Goal: Task Accomplishment & Management: Manage account settings

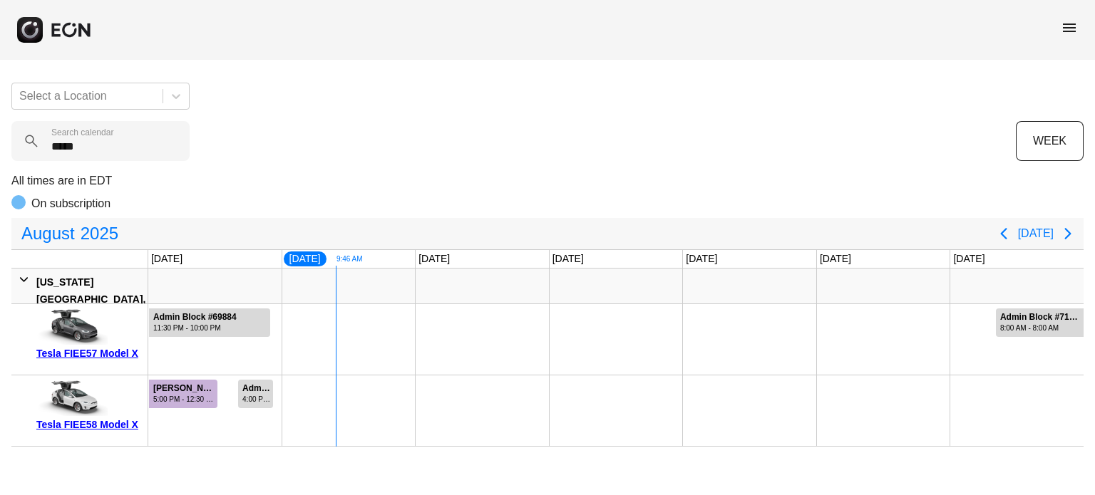
type calendar "******"
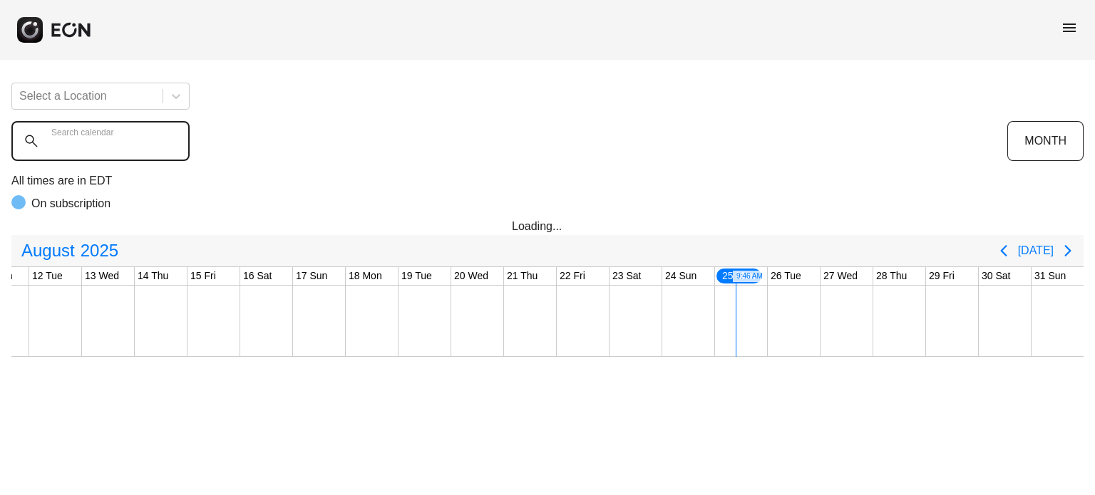
click at [140, 148] on calendar "Search calendar" at bounding box center [100, 141] width 178 height 40
click at [59, 146] on calendar "*******" at bounding box center [100, 141] width 178 height 40
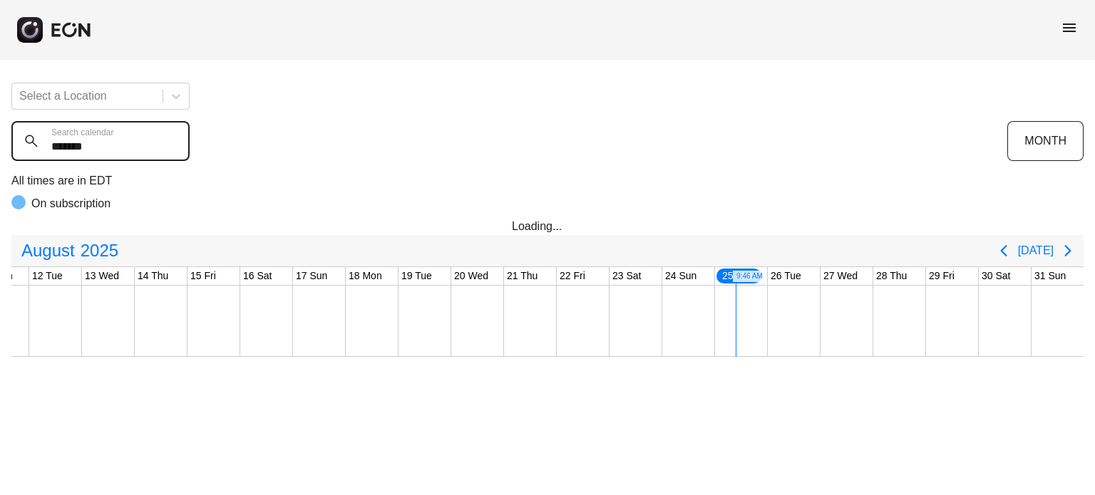
click at [124, 150] on calendar "*******" at bounding box center [100, 141] width 178 height 40
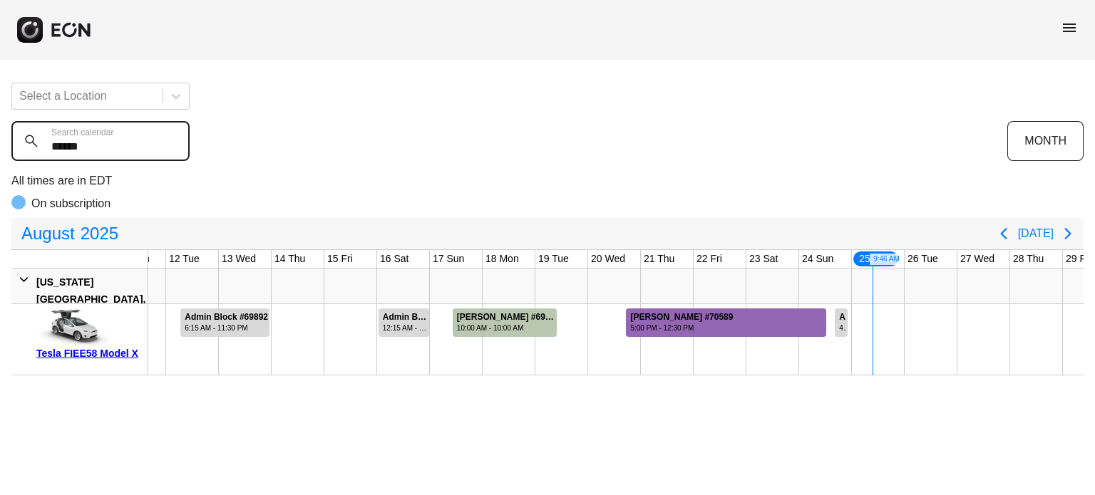
type calendar "******"
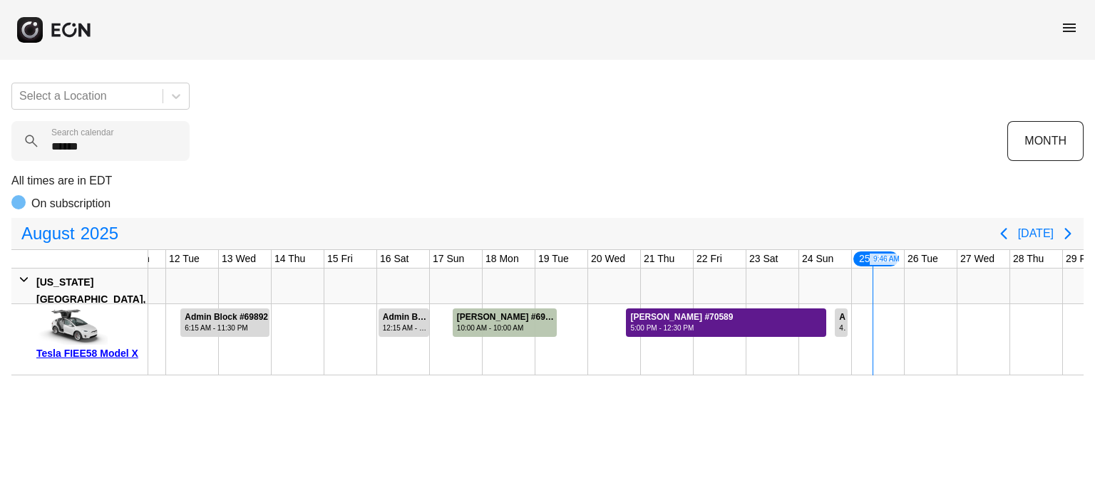
click at [770, 320] on div at bounding box center [726, 323] width 200 height 29
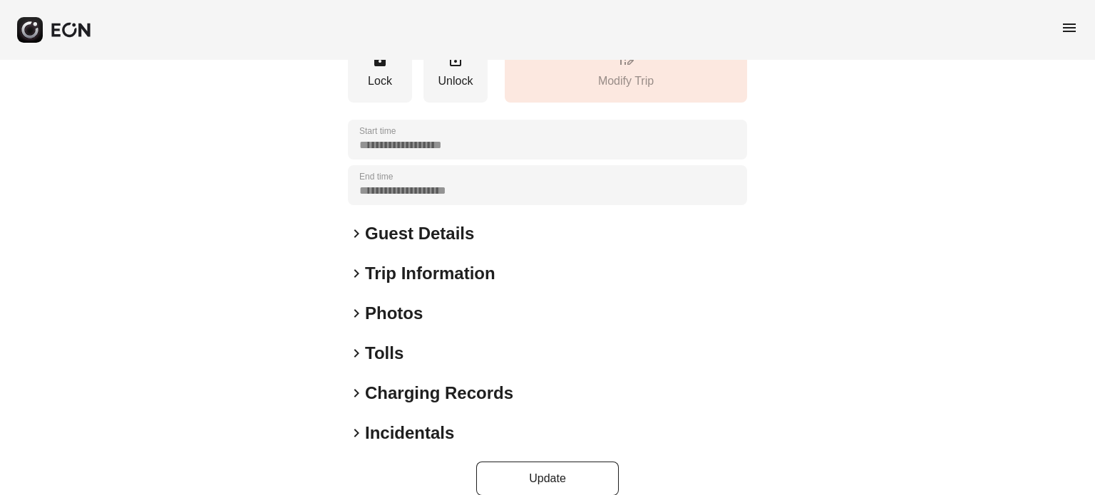
scroll to position [272, 0]
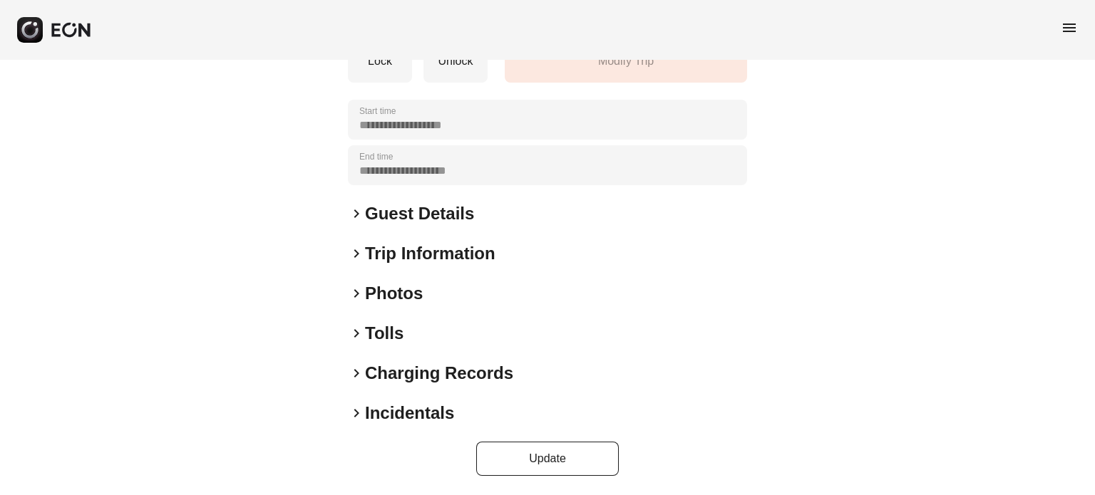
click at [431, 407] on h2 "Incidentals" at bounding box center [409, 413] width 89 height 23
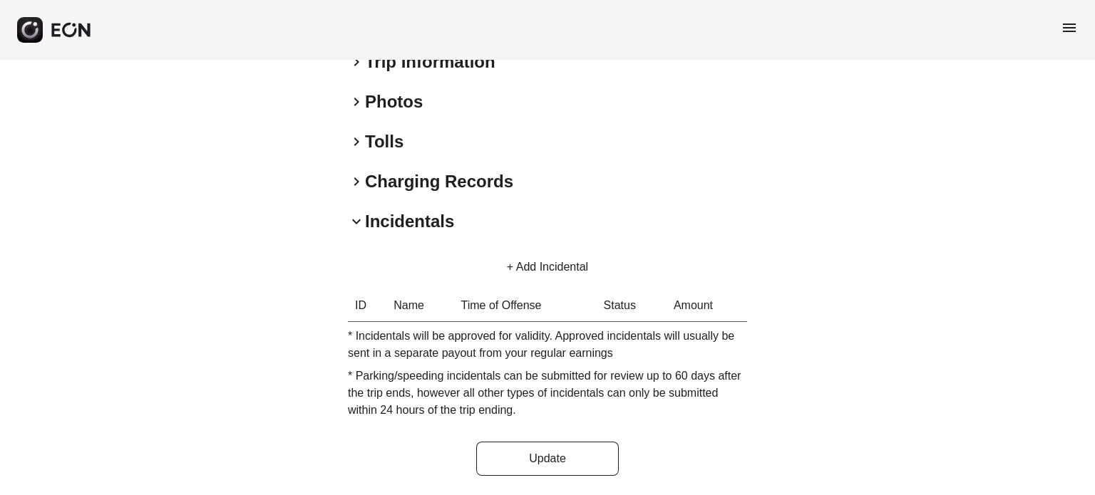
scroll to position [250, 0]
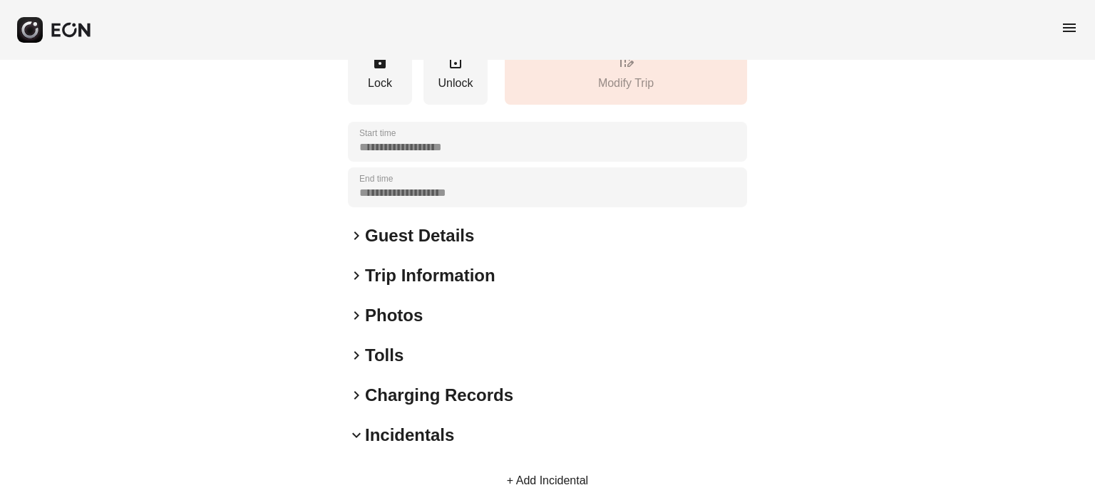
drag, startPoint x: 515, startPoint y: 224, endPoint x: 151, endPoint y: 245, distance: 364.1
click at [150, 245] on div "**********" at bounding box center [547, 260] width 1095 height 900
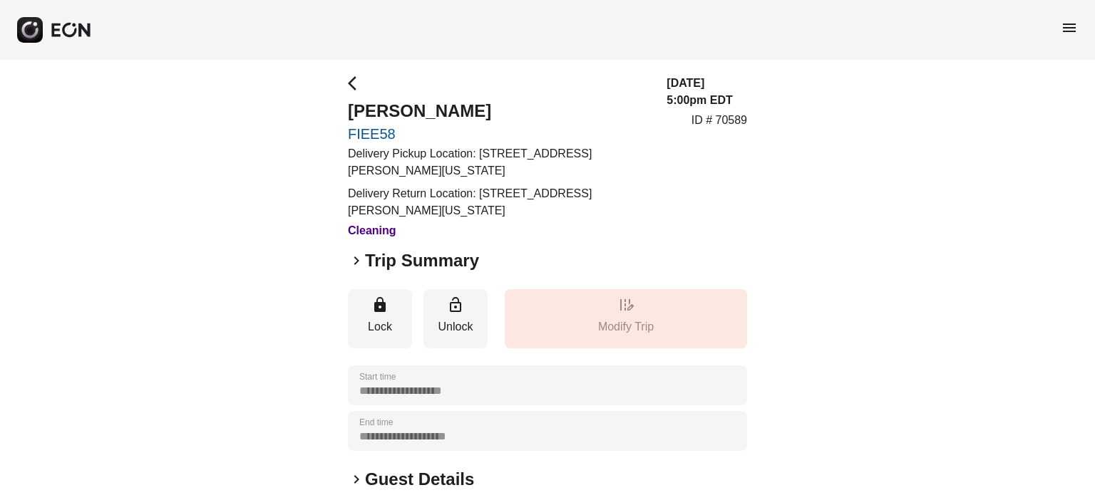
scroll to position [0, 0]
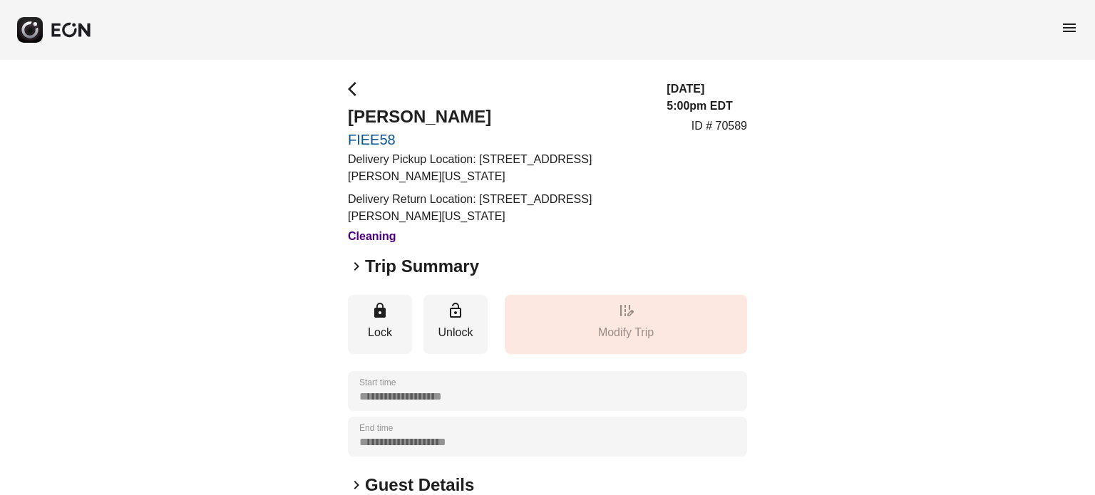
drag, startPoint x: 400, startPoint y: 249, endPoint x: 400, endPoint y: 268, distance: 19.2
click at [400, 268] on h2 "Trip Summary" at bounding box center [422, 266] width 114 height 23
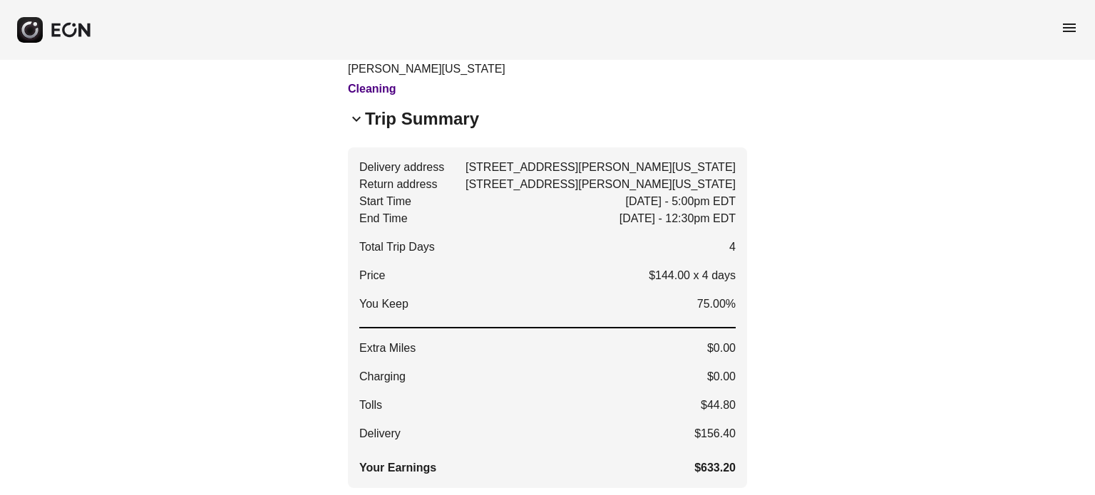
scroll to position [214, 0]
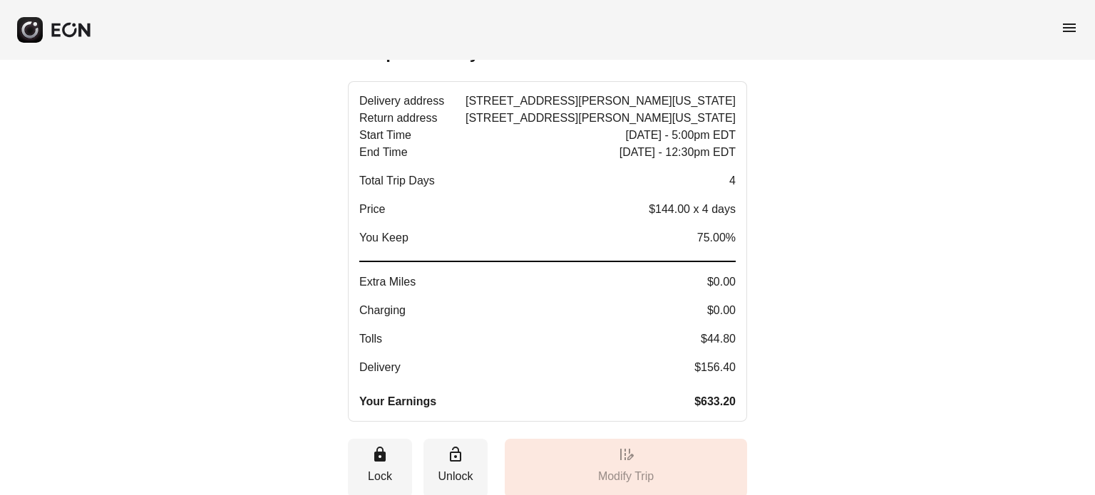
drag, startPoint x: 426, startPoint y: 178, endPoint x: 695, endPoint y: 190, distance: 269.8
click at [695, 190] on div "Delivery address 570 Broome St, New York, NY 10013, USA Return address 570 Broo…" at bounding box center [547, 252] width 376 height 318
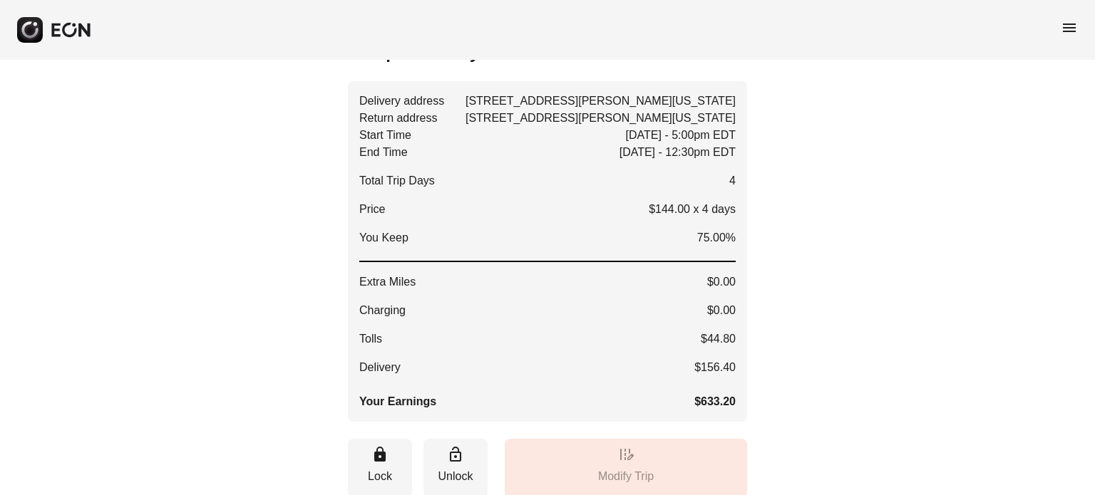
drag, startPoint x: 652, startPoint y: 211, endPoint x: 794, endPoint y: 216, distance: 141.9
click at [797, 216] on div "**********" at bounding box center [547, 475] width 1095 height 1258
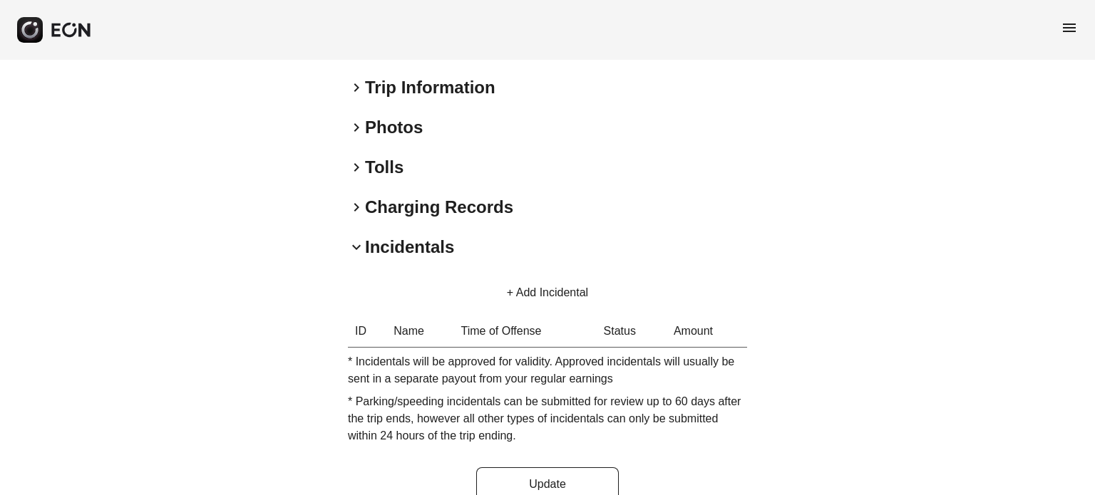
scroll to position [821, 0]
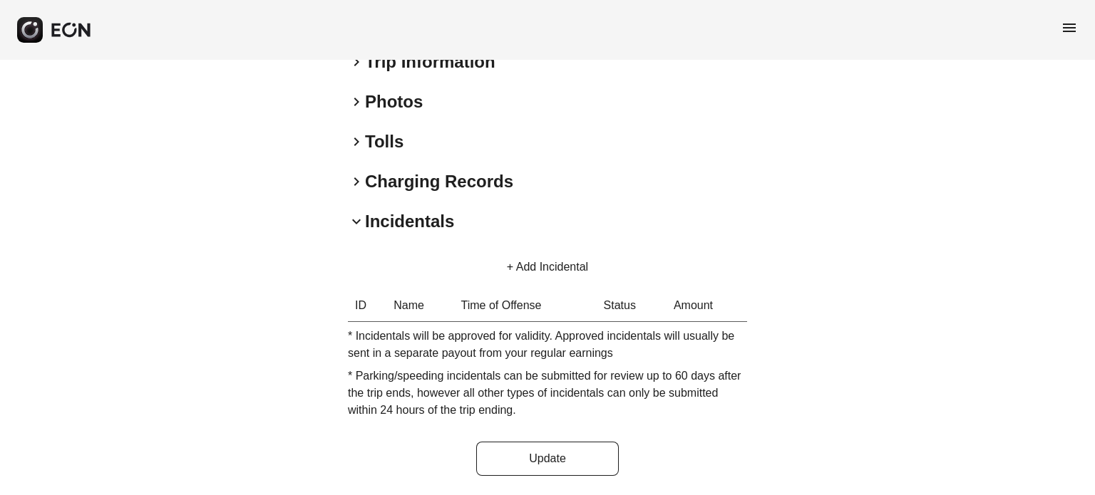
click at [550, 264] on button "+ Add Incidental" at bounding box center [547, 267] width 115 height 34
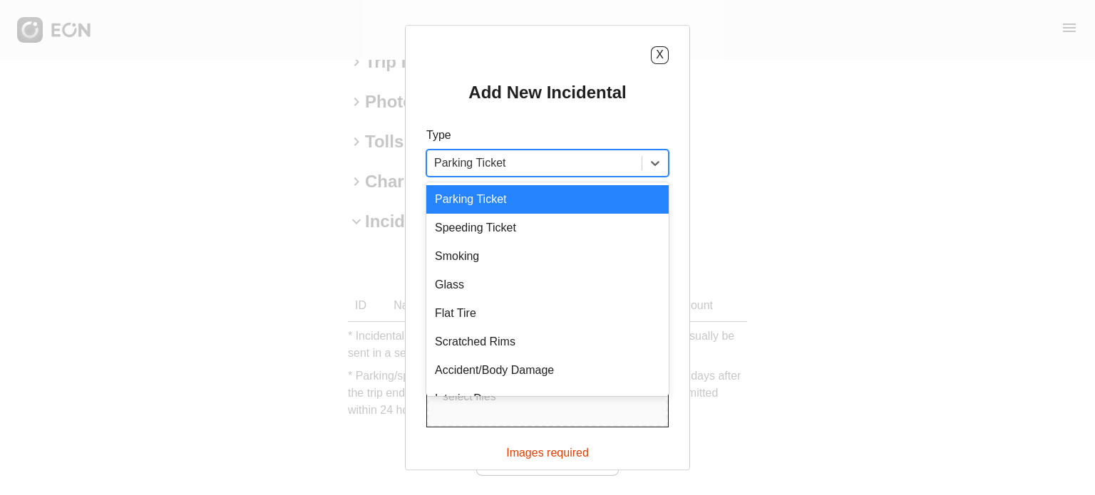
click at [538, 167] on div at bounding box center [534, 163] width 200 height 20
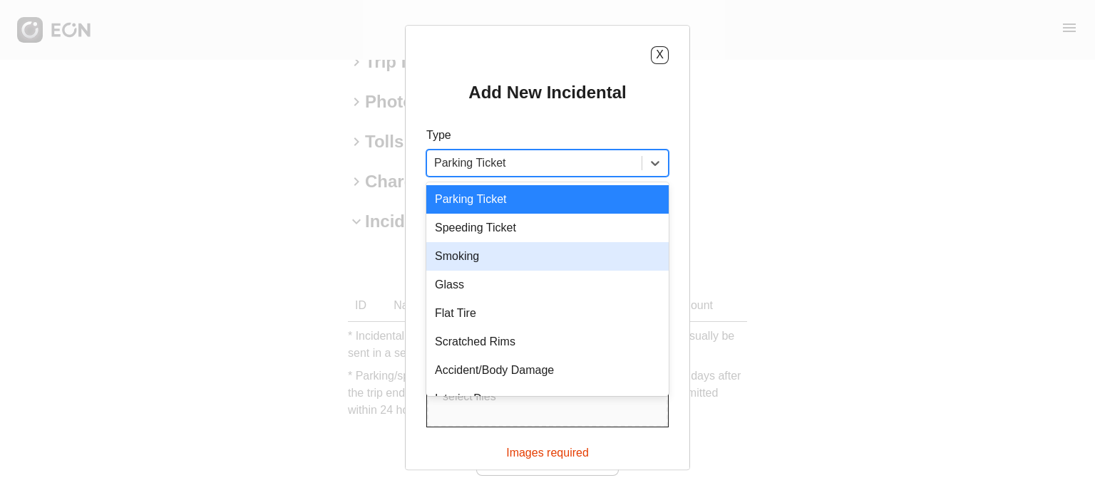
scroll to position [20, 0]
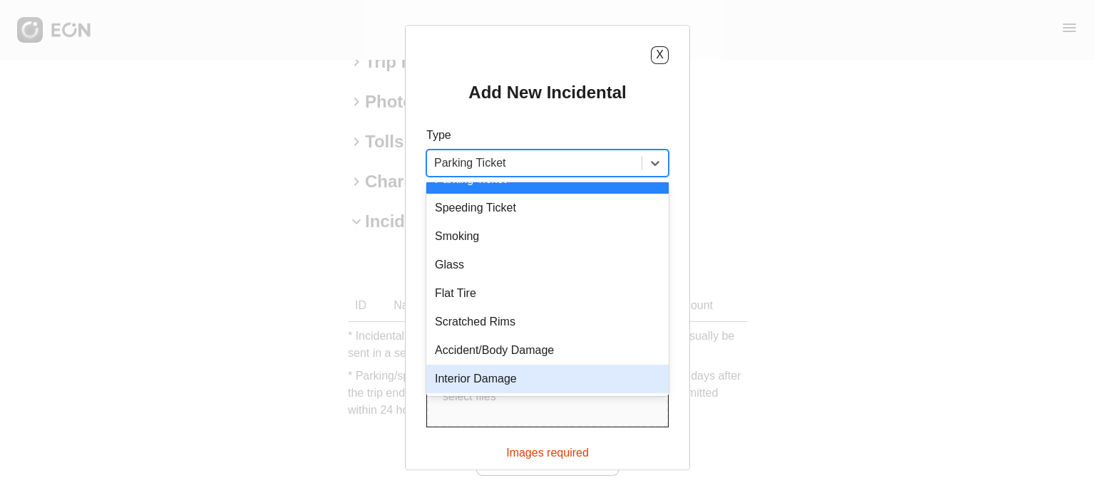
click at [513, 374] on div "Interior Damage" at bounding box center [547, 379] width 242 height 29
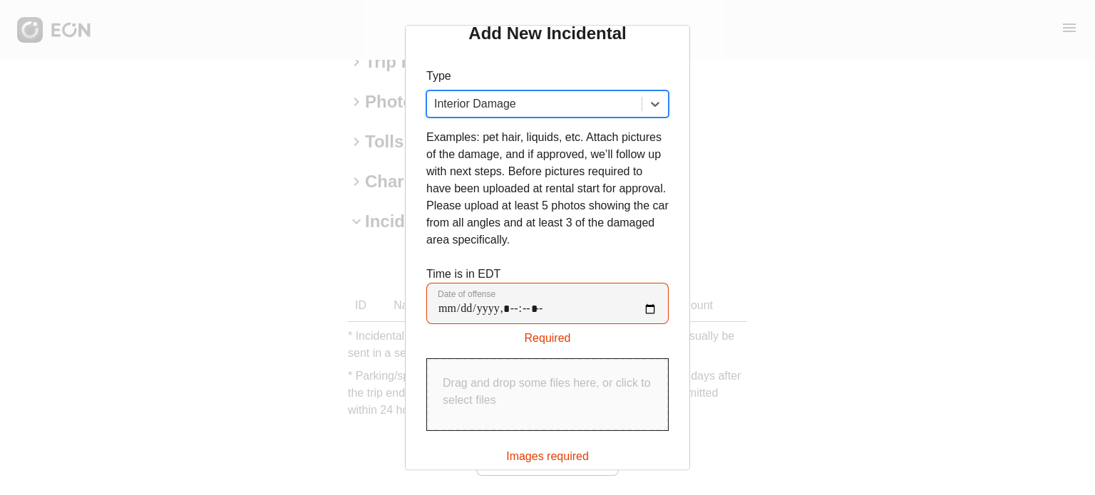
scroll to position [119, 0]
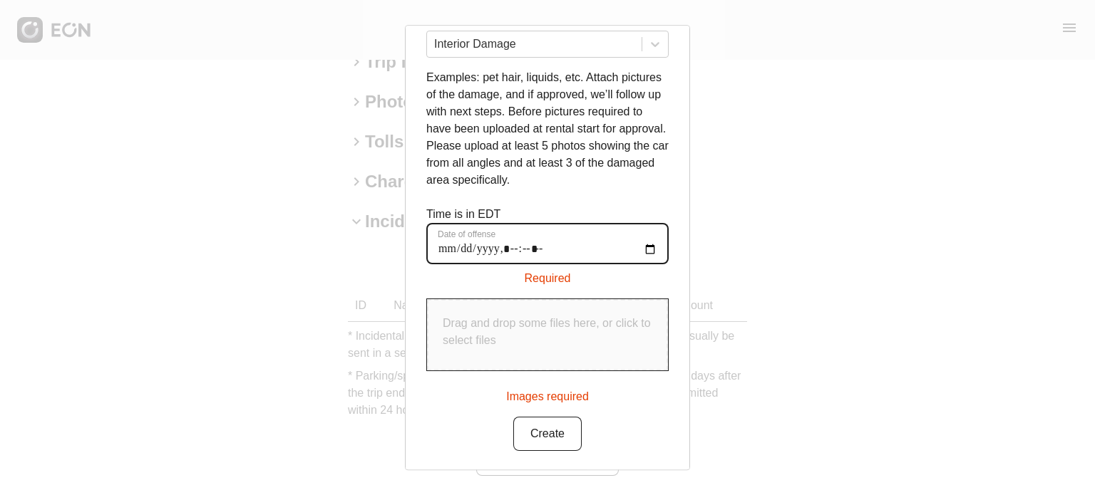
click at [653, 251] on offense "Date of offense" at bounding box center [547, 243] width 242 height 41
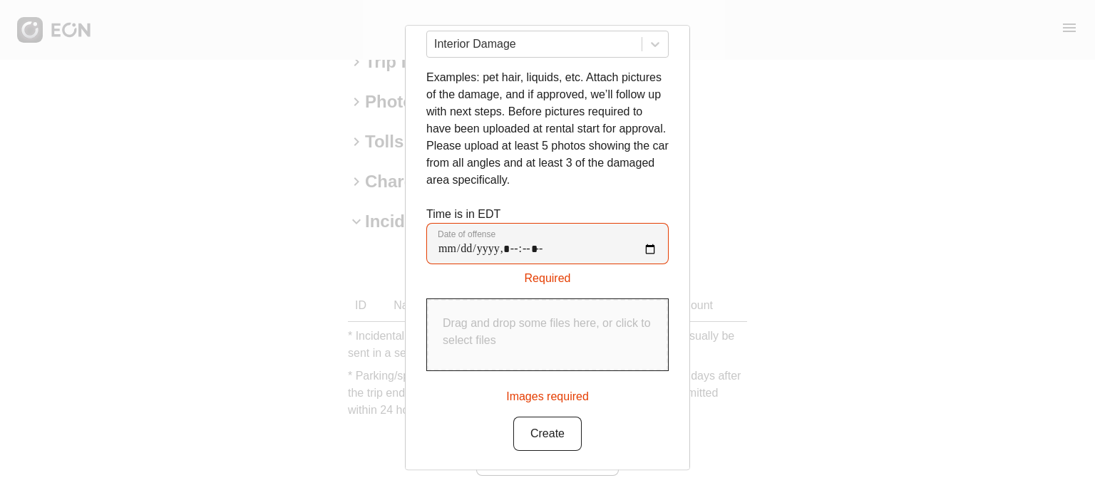
drag, startPoint x: 524, startPoint y: 189, endPoint x: 530, endPoint y: 197, distance: 10.1
click at [525, 189] on div "Add New Incidental Type Interior Damage Examples: pet hair, liquids, etc. Attac…" at bounding box center [547, 206] width 242 height 489
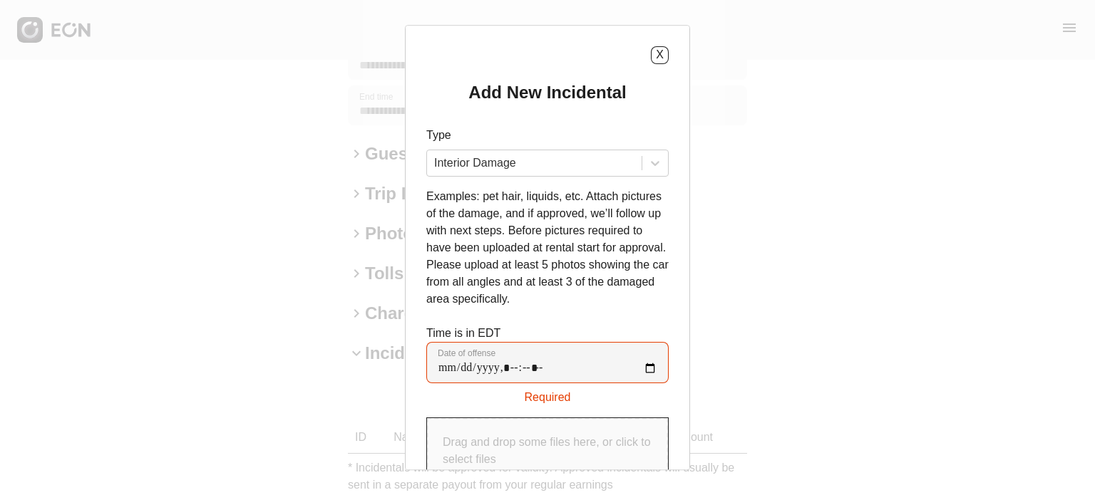
scroll to position [713, 0]
click at [664, 58] on button "X" at bounding box center [660, 55] width 18 height 18
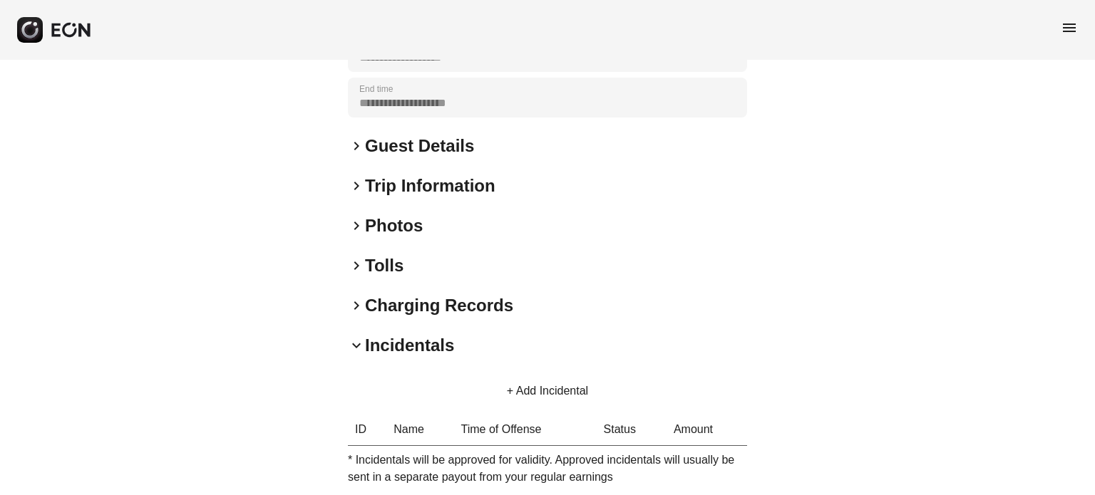
scroll to position [821, 0]
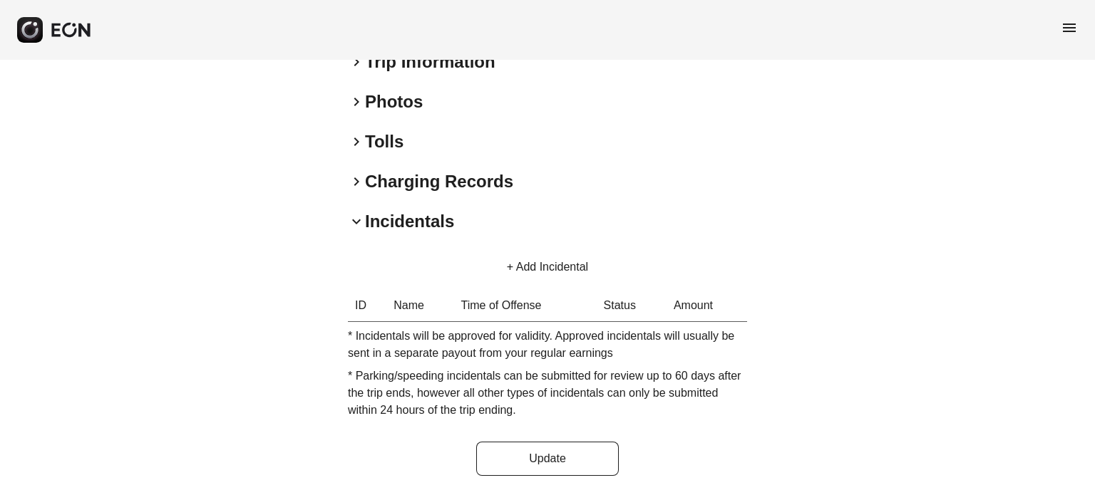
click at [556, 263] on button "+ Add Incidental" at bounding box center [547, 267] width 115 height 34
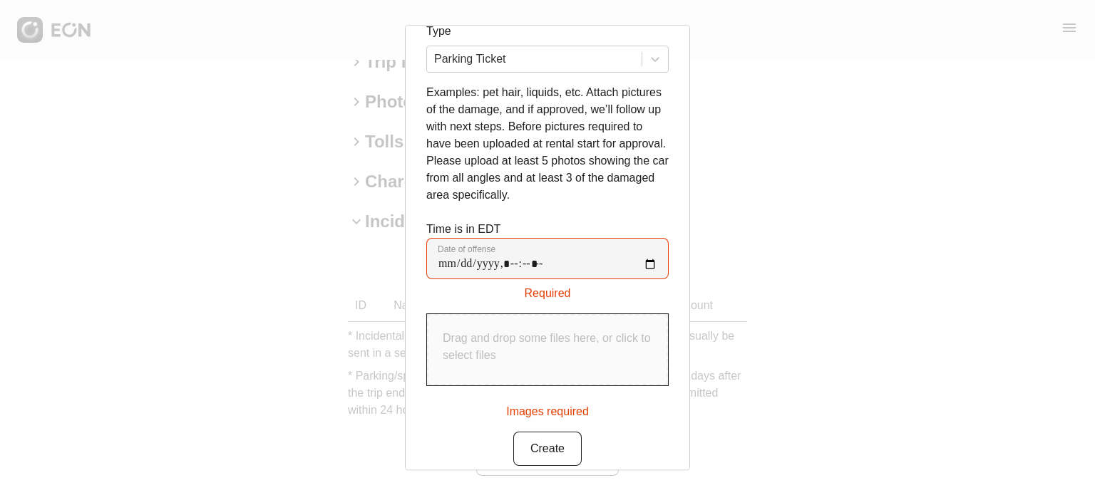
scroll to position [119, 0]
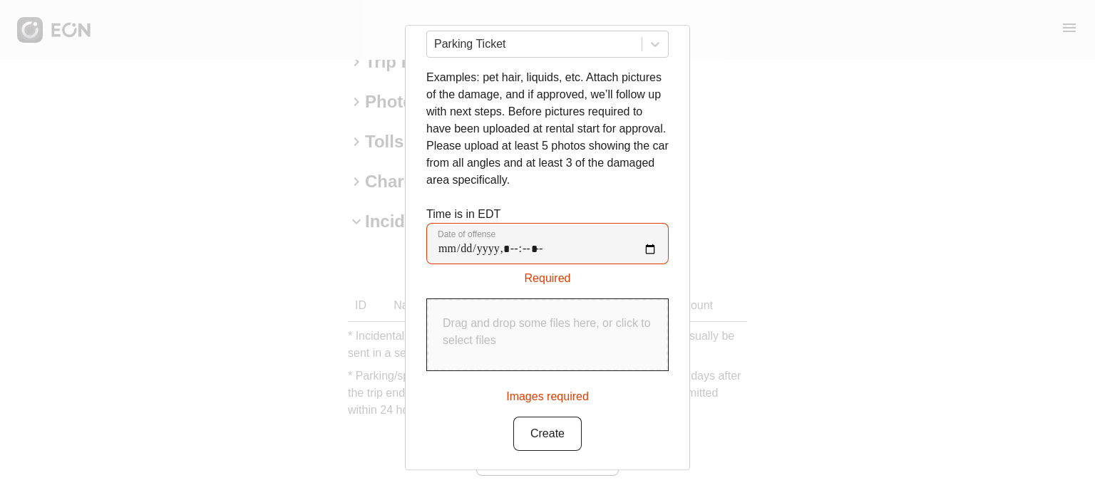
click at [598, 19] on div "X Add New Incidental Type Parking Ticket Examples: pet hair, liquids, etc. Atta…" at bounding box center [547, 247] width 1095 height 495
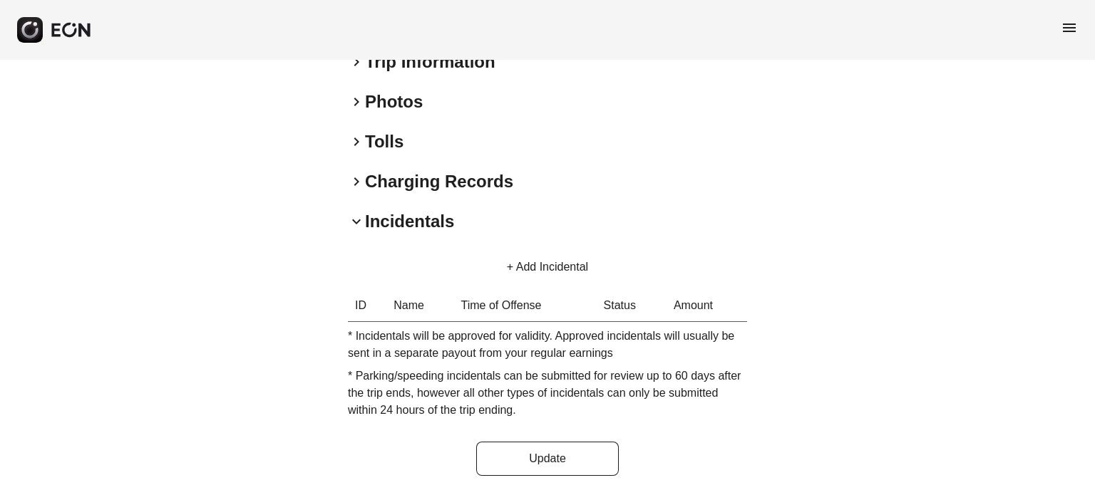
click at [598, 42] on div "menu" at bounding box center [547, 30] width 1095 height 60
click at [558, 267] on button "+ Add Incidental" at bounding box center [547, 267] width 115 height 34
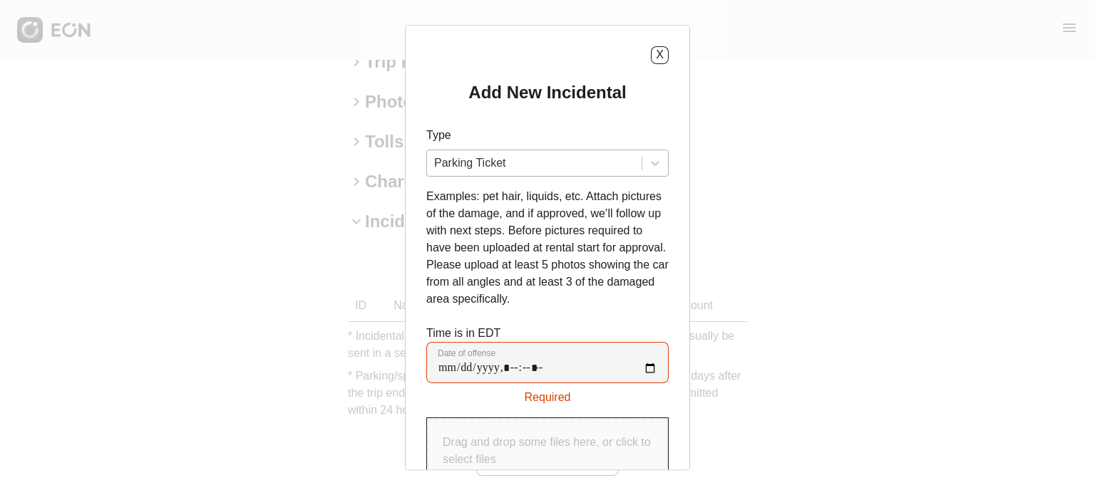
click at [575, 159] on div at bounding box center [534, 163] width 200 height 20
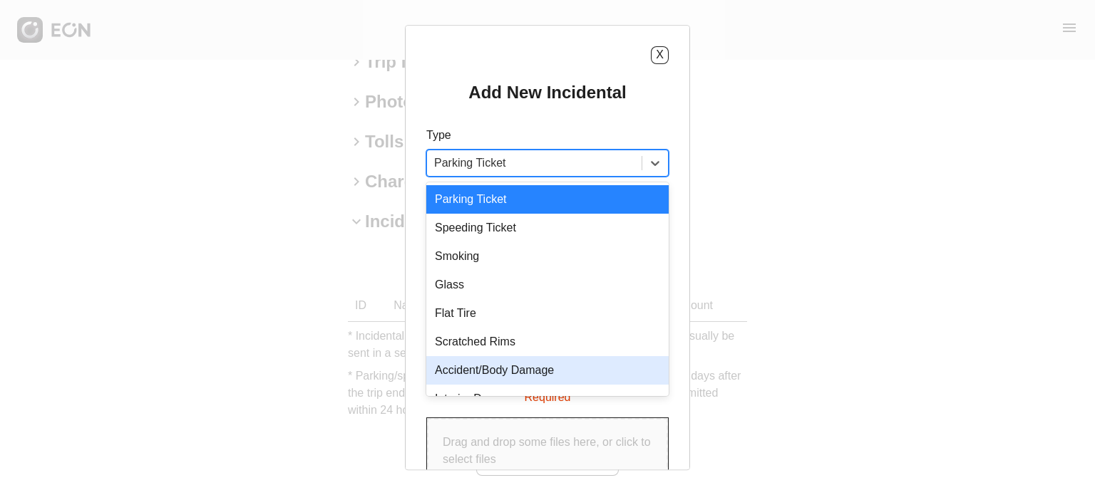
scroll to position [20, 0]
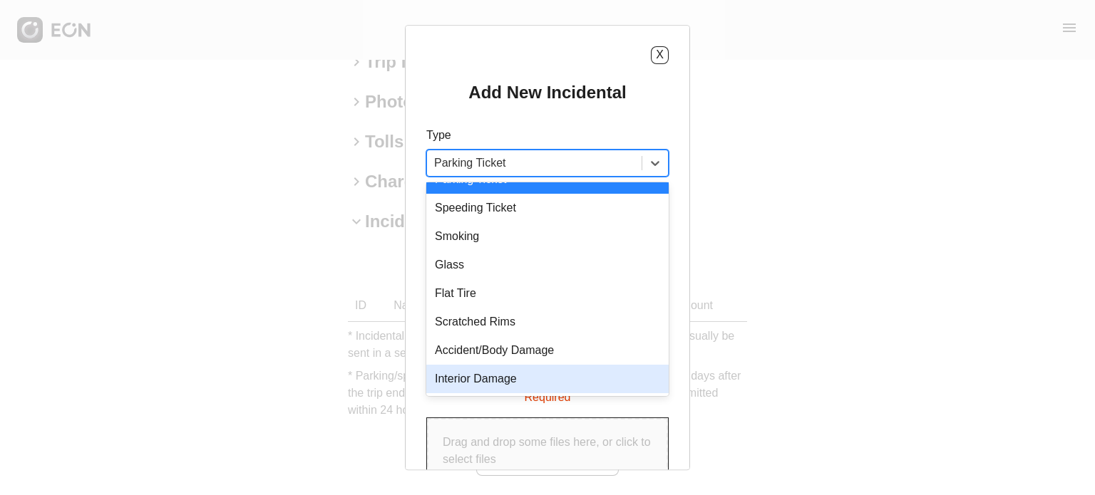
drag, startPoint x: 545, startPoint y: 373, endPoint x: 559, endPoint y: 356, distance: 22.3
click at [545, 374] on div "Interior Damage" at bounding box center [547, 379] width 242 height 29
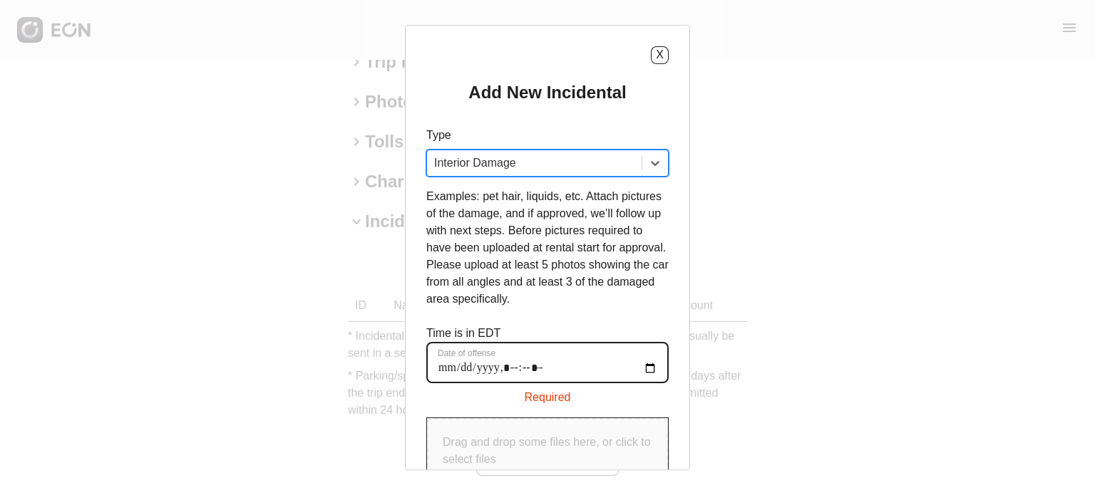
click at [652, 366] on offense "Date of offense" at bounding box center [547, 362] width 242 height 41
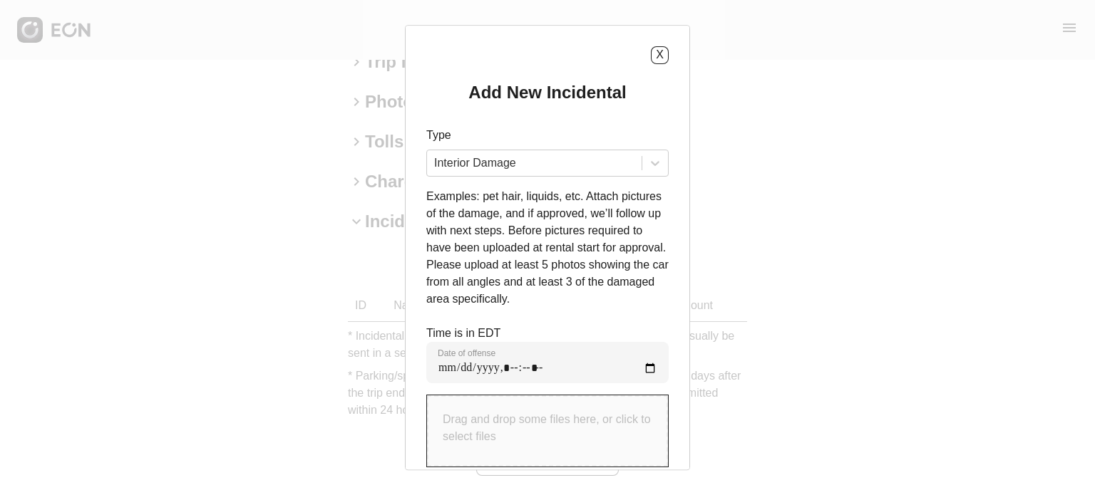
type offense "**********"
click at [640, 106] on div "Add New Incidental Type Interior Damage Examples: pet hair, liquids, etc. Attac…" at bounding box center [547, 314] width 242 height 466
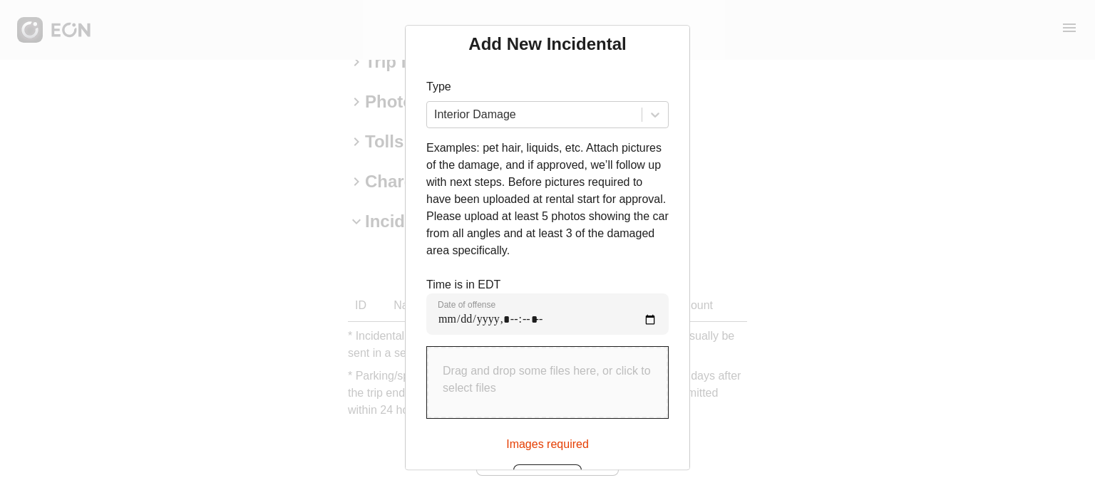
scroll to position [71, 0]
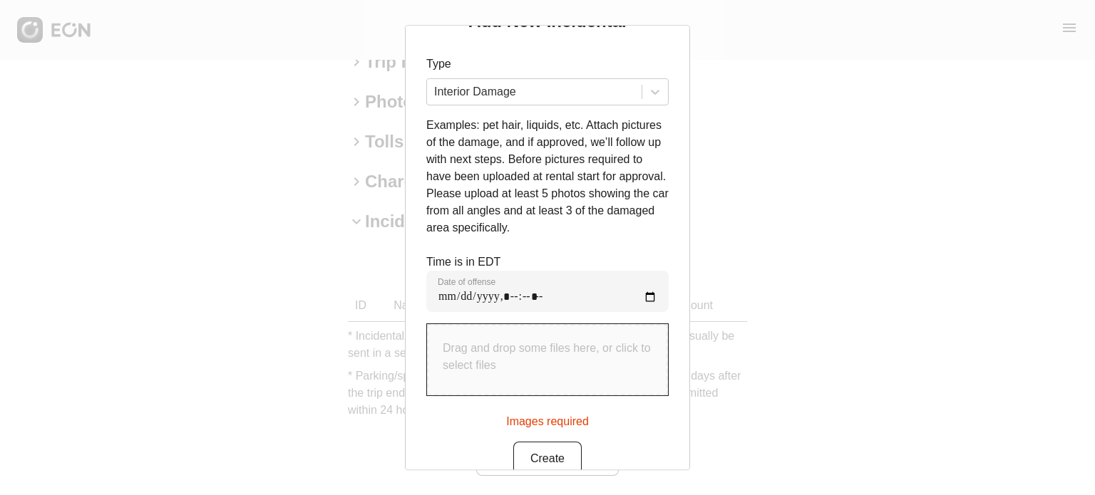
click at [505, 354] on p "Drag and drop some files here, or click to select files" at bounding box center [548, 357] width 210 height 34
click at [584, 337] on div "Drag and drop some files here, or click to select files" at bounding box center [547, 359] width 241 height 71
type input "**********"
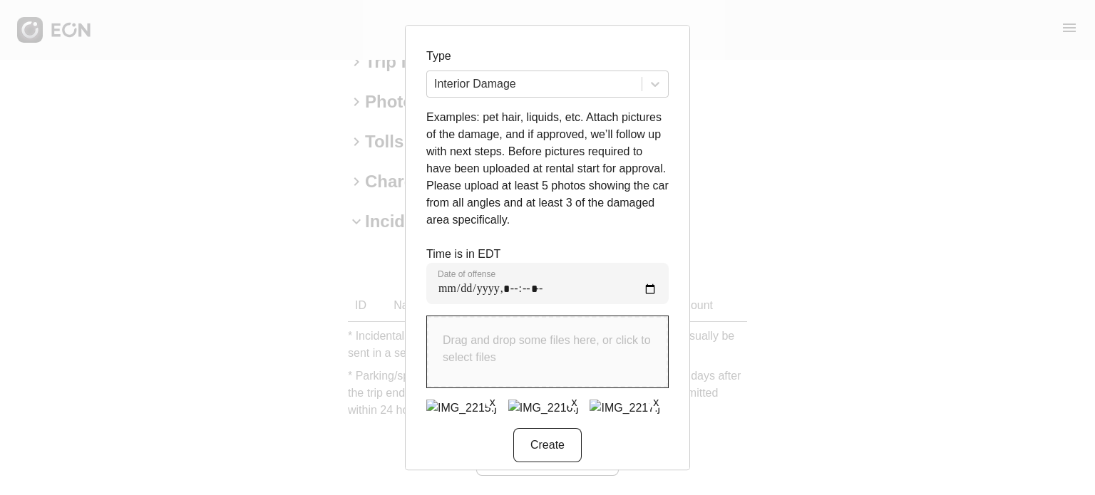
scroll to position [100, 0]
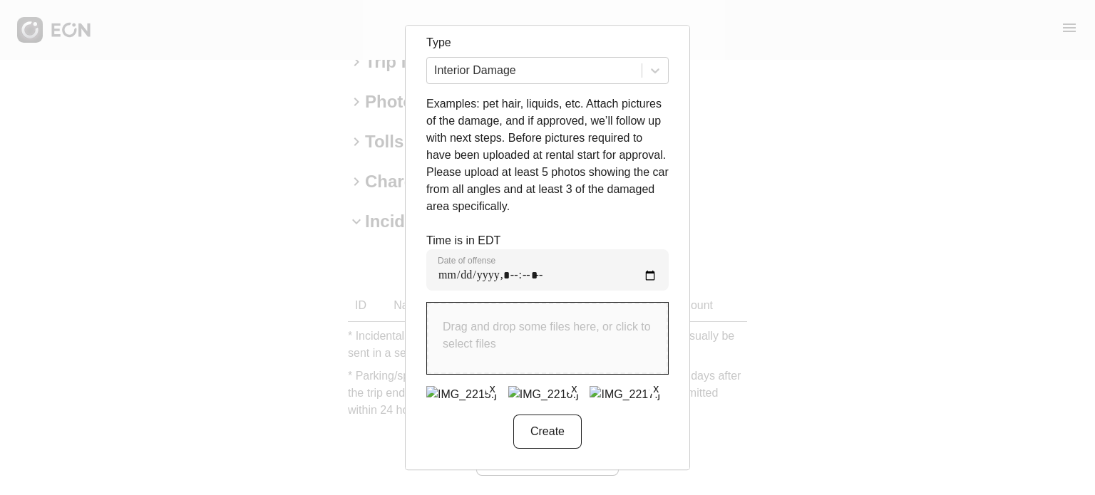
click at [433, 395] on img at bounding box center [461, 395] width 71 height 17
click at [556, 444] on button "Create" at bounding box center [547, 433] width 68 height 34
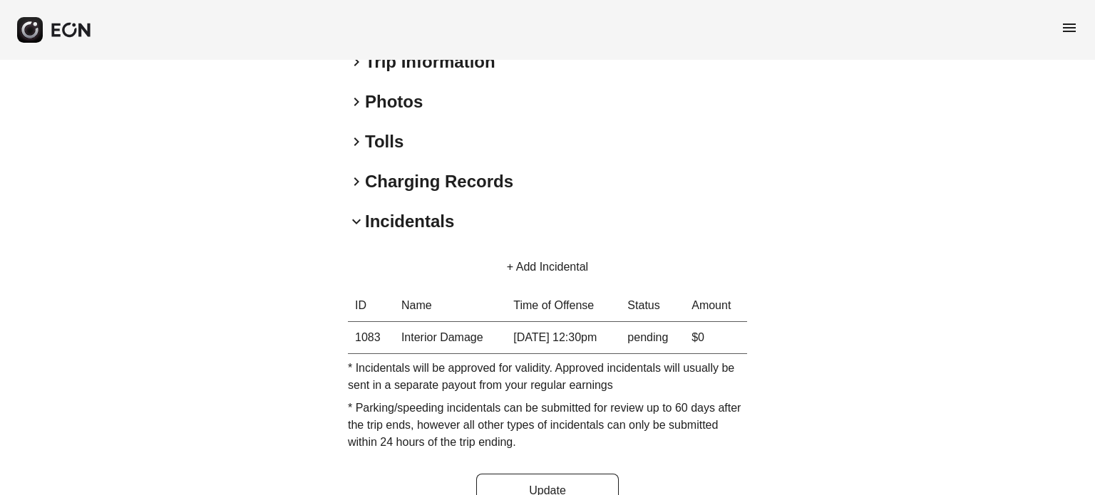
click at [577, 264] on button "+ Add Incidental" at bounding box center [547, 267] width 115 height 34
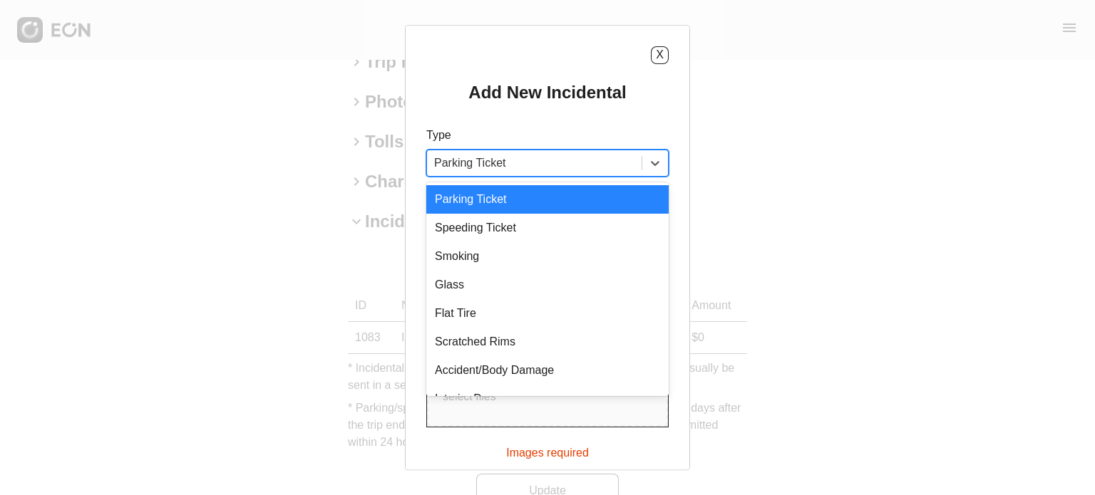
click at [525, 159] on div at bounding box center [534, 163] width 200 height 20
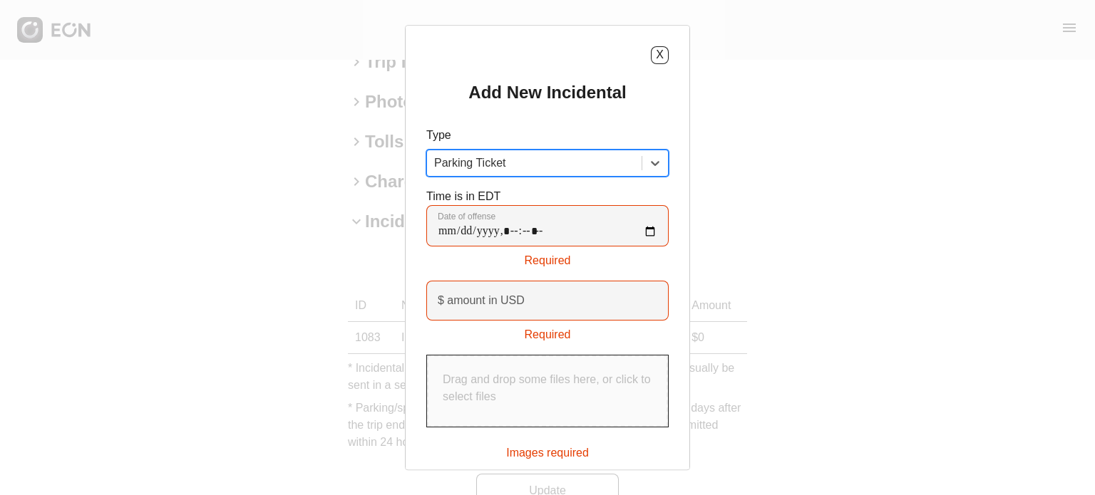
click at [525, 159] on div at bounding box center [534, 163] width 200 height 20
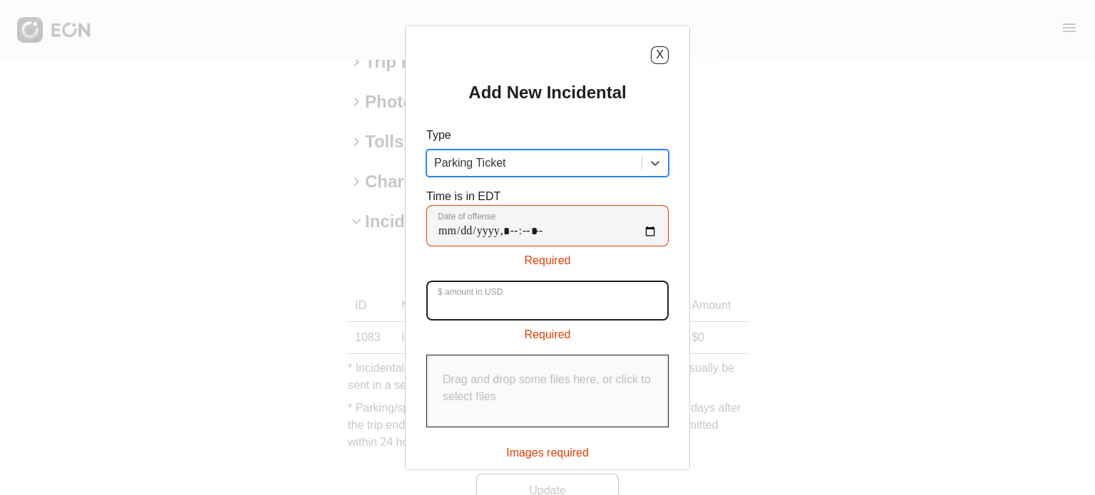
click at [533, 294] on USD "$ amount in USD" at bounding box center [547, 301] width 242 height 40
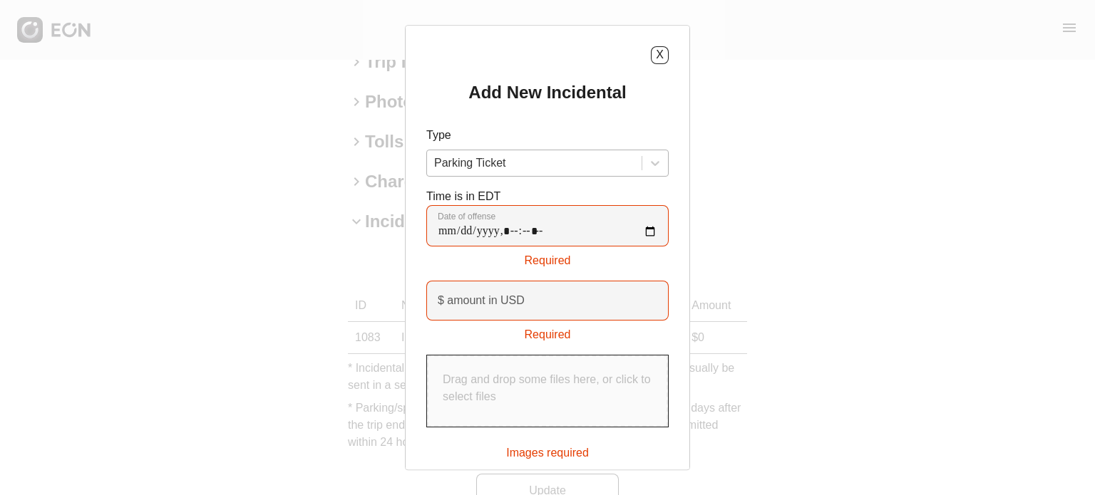
click at [549, 165] on div at bounding box center [534, 163] width 200 height 20
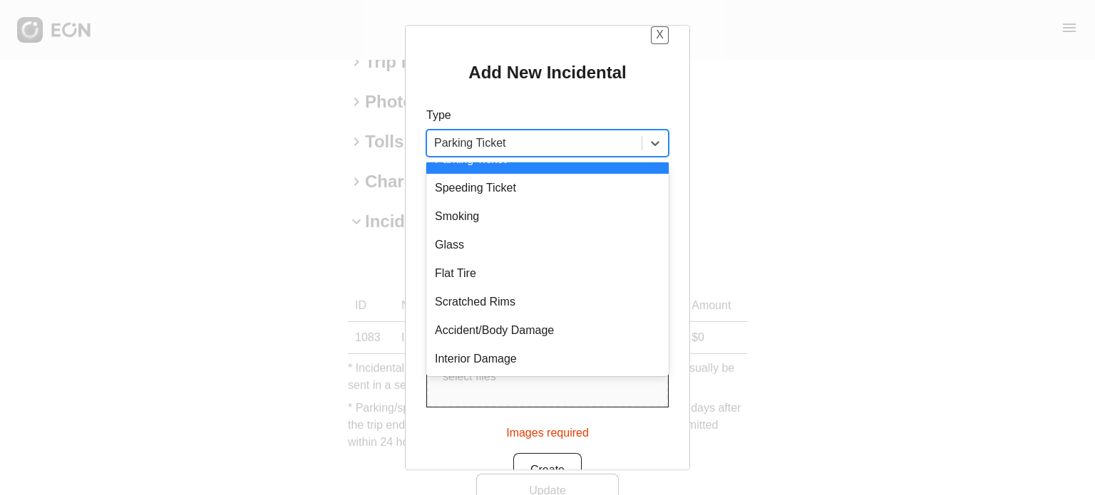
scroll to position [0, 0]
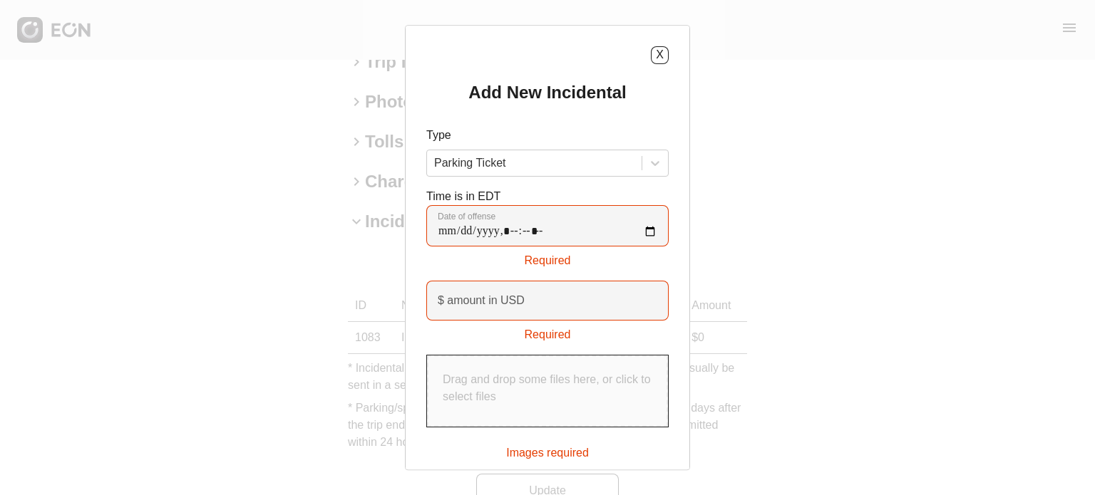
click at [587, 133] on p "Type" at bounding box center [547, 135] width 242 height 17
click at [661, 53] on button "X" at bounding box center [660, 55] width 18 height 18
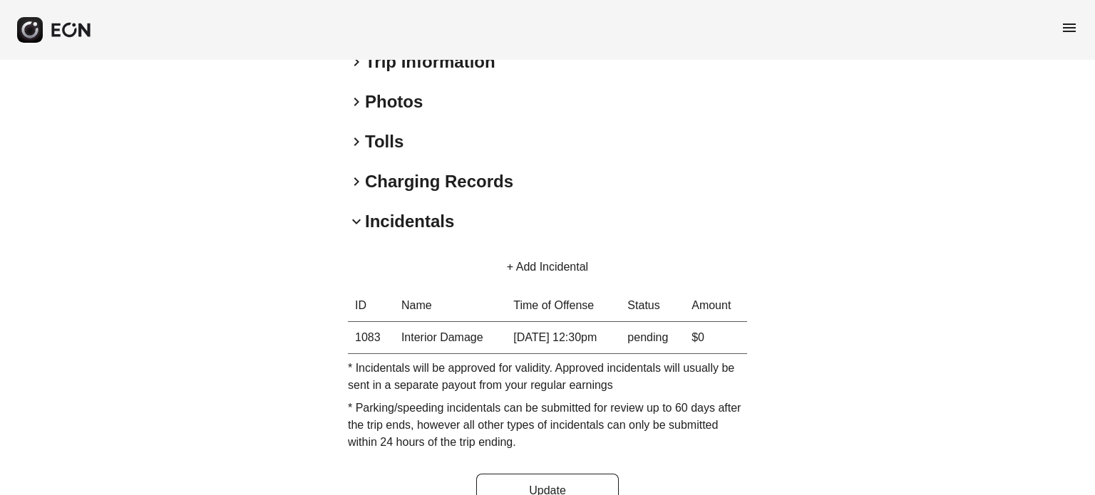
click at [562, 267] on button "+ Add Incidental" at bounding box center [547, 267] width 115 height 34
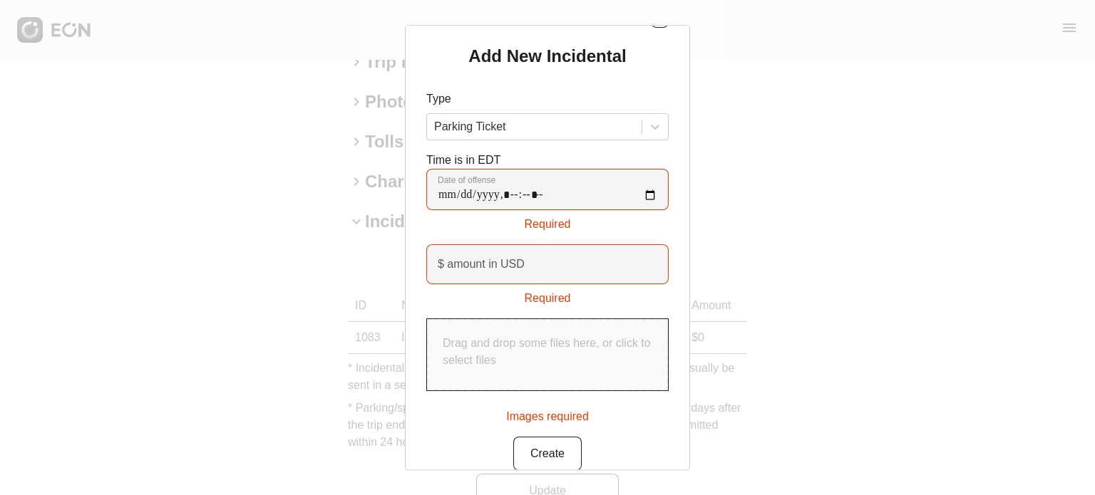
scroll to position [56, 0]
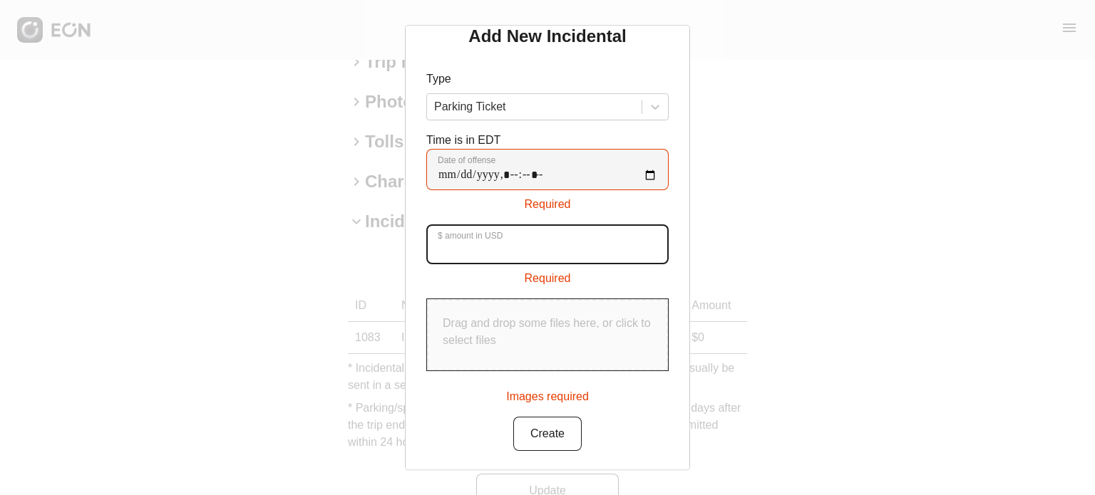
click at [571, 257] on USD "$ amount in USD" at bounding box center [547, 245] width 242 height 40
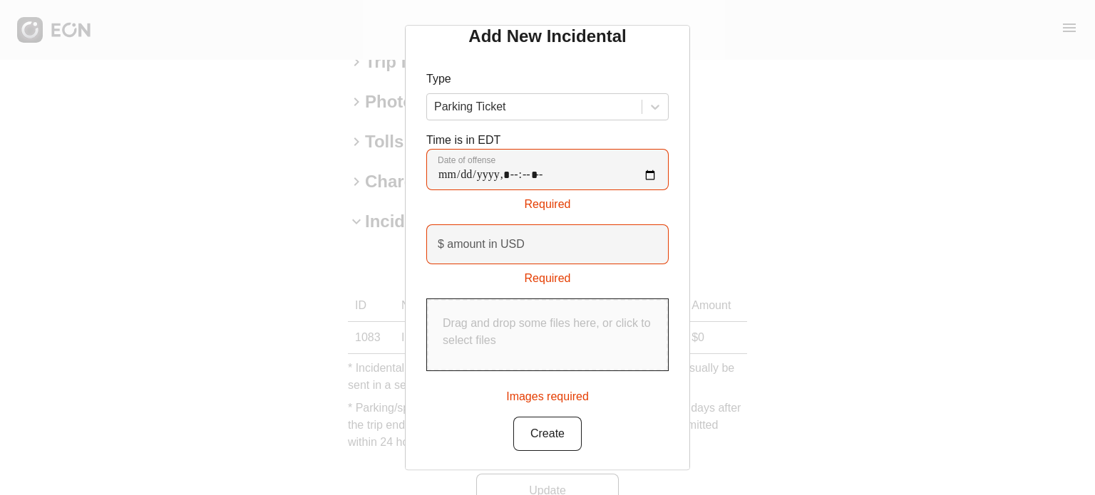
click at [680, 256] on div "X Add New Incidental Type Parking Ticket Time is in EDT Date of offense Require…" at bounding box center [547, 248] width 285 height 446
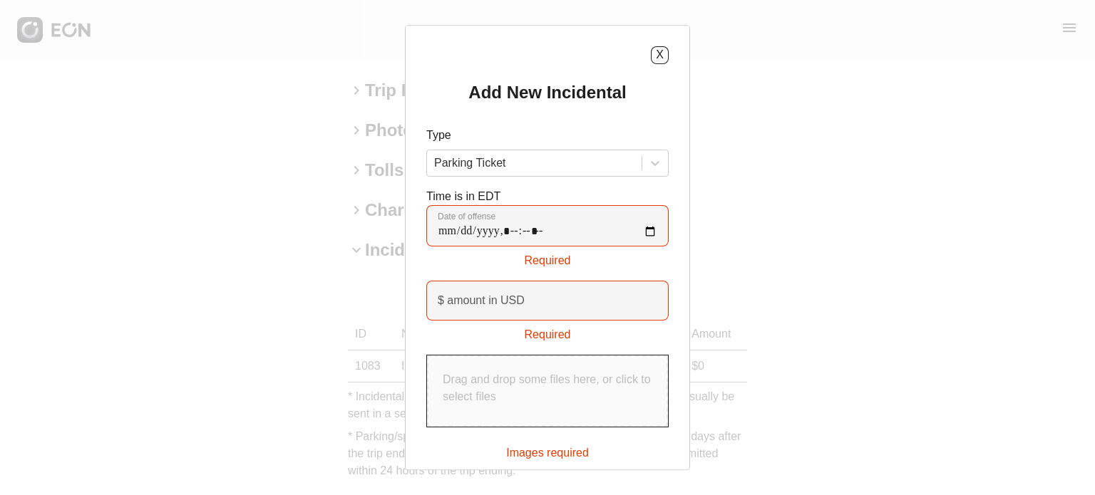
scroll to position [750, 0]
click at [656, 61] on button "X" at bounding box center [660, 55] width 18 height 18
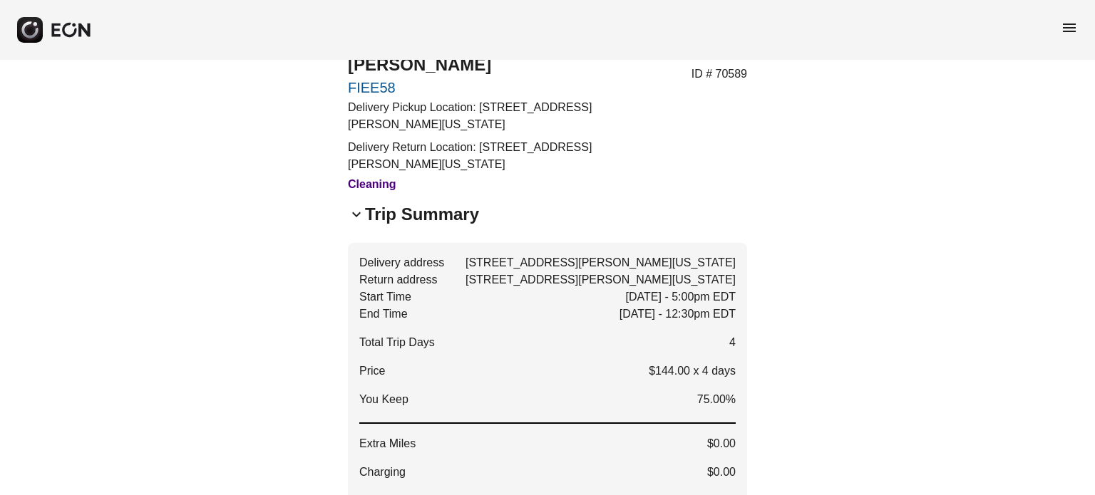
scroll to position [0, 0]
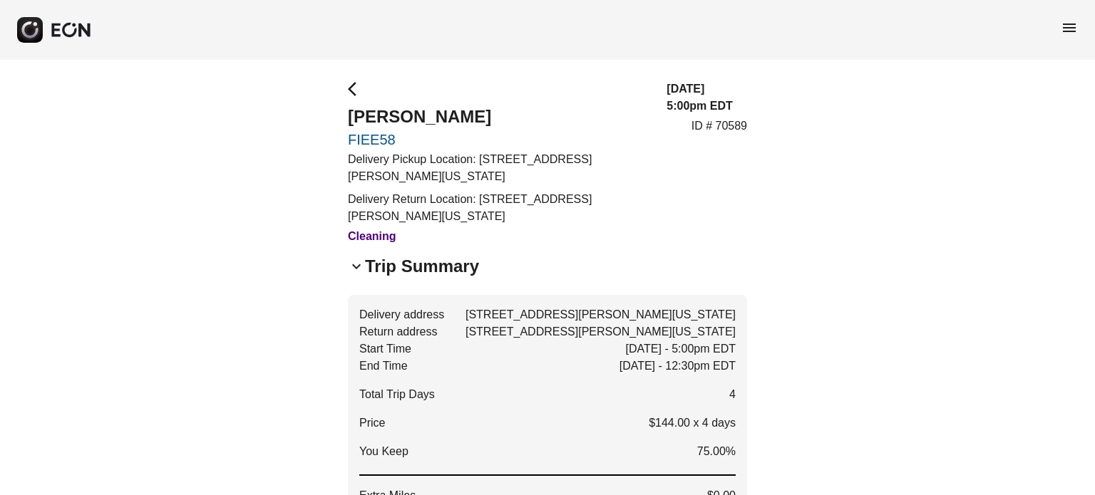
drag, startPoint x: 516, startPoint y: 110, endPoint x: 349, endPoint y: 125, distance: 167.4
click at [349, 125] on h2 "Alexander Alvarado" at bounding box center [499, 117] width 302 height 23
copy h2 "Alexander Alvarado"
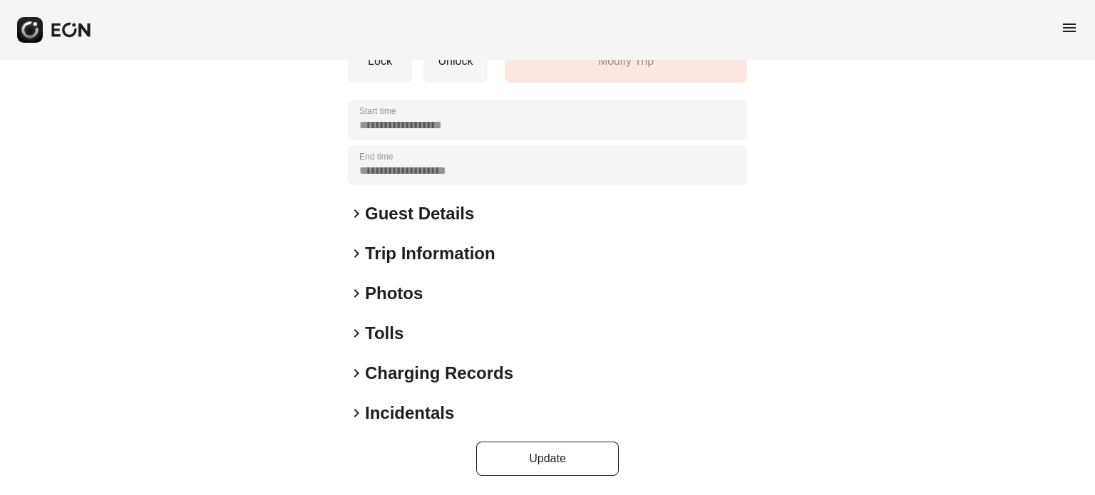
click at [401, 408] on h2 "Incidentals" at bounding box center [409, 413] width 89 height 23
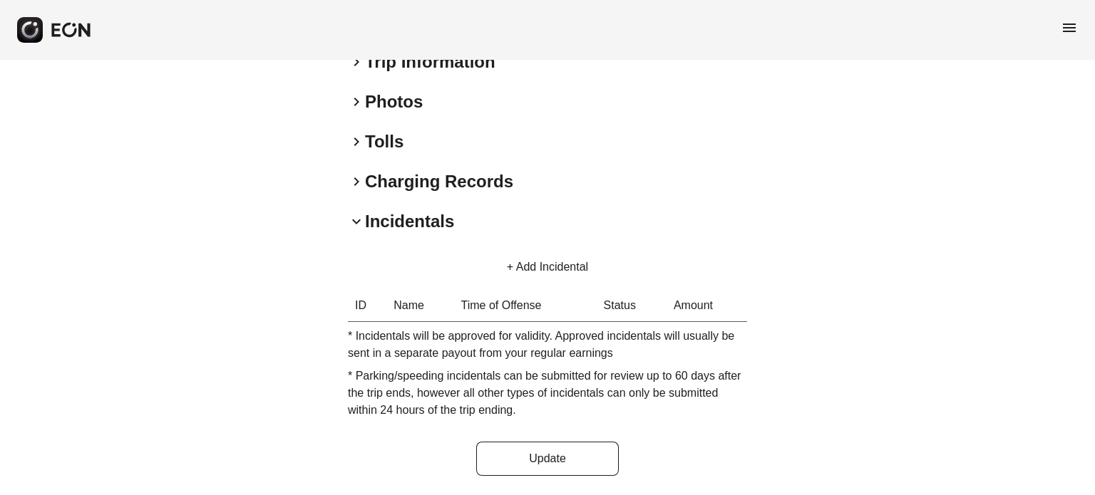
click at [408, 217] on h2 "Incidentals" at bounding box center [409, 221] width 89 height 23
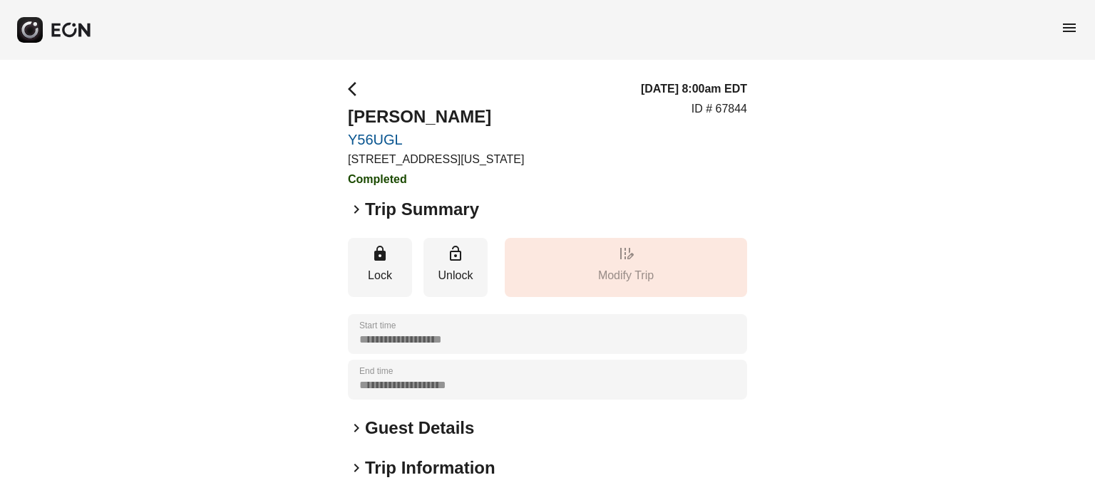
click at [252, 26] on div "menu" at bounding box center [547, 30] width 1095 height 60
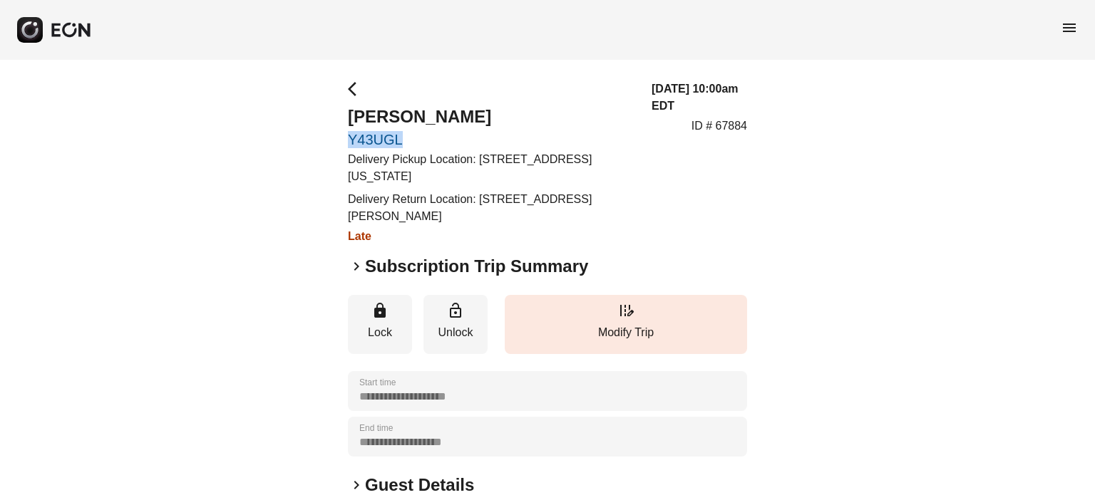
drag, startPoint x: 328, startPoint y: 138, endPoint x: 419, endPoint y: 143, distance: 91.4
click at [419, 143] on div "**********" at bounding box center [547, 414] width 1095 height 709
copy link "Y43UGL"
click at [305, 137] on div "**********" at bounding box center [547, 414] width 1095 height 709
drag, startPoint x: 391, startPoint y: 110, endPoint x: 317, endPoint y: 112, distance: 74.2
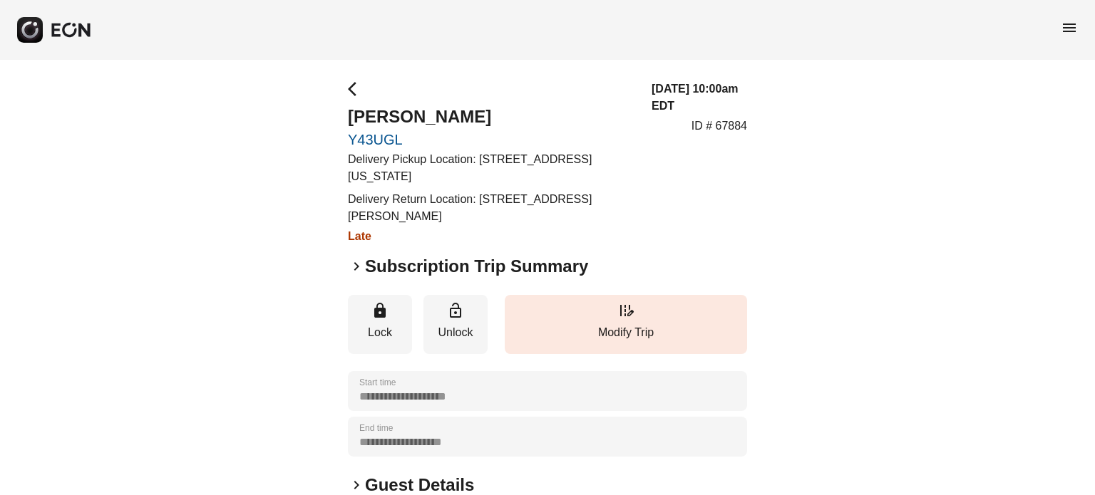
click at [317, 112] on div "**********" at bounding box center [547, 414] width 1095 height 709
drag, startPoint x: 590, startPoint y: 122, endPoint x: 573, endPoint y: 123, distance: 16.5
click at [587, 122] on h2 "[PERSON_NAME]" at bounding box center [491, 117] width 287 height 23
